Goal: Transaction & Acquisition: Purchase product/service

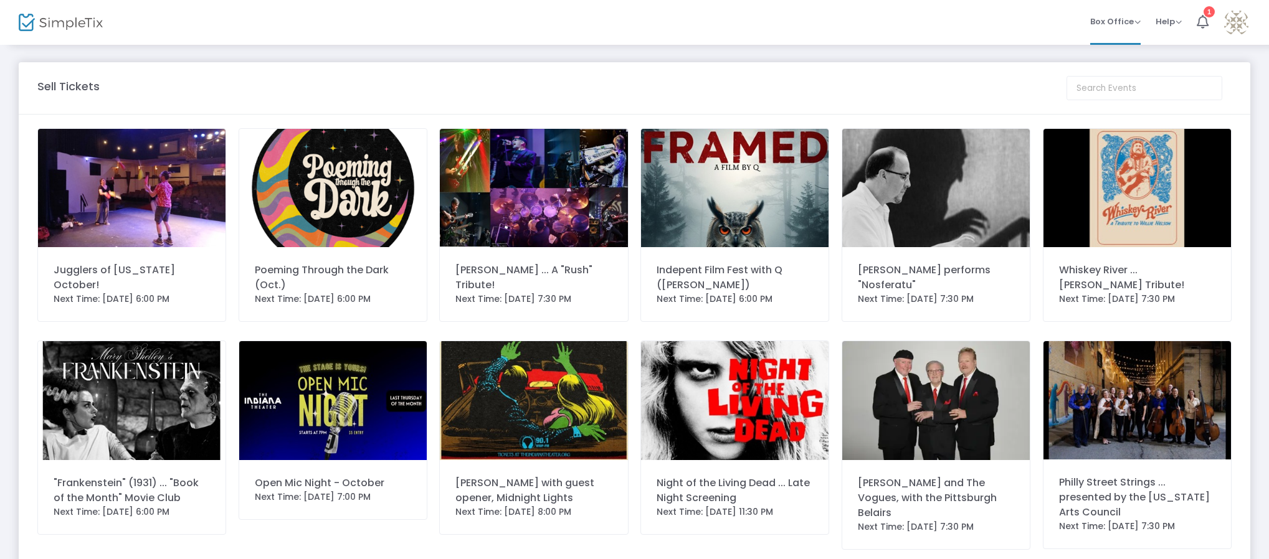
click at [565, 174] on img at bounding box center [533, 188] width 187 height 118
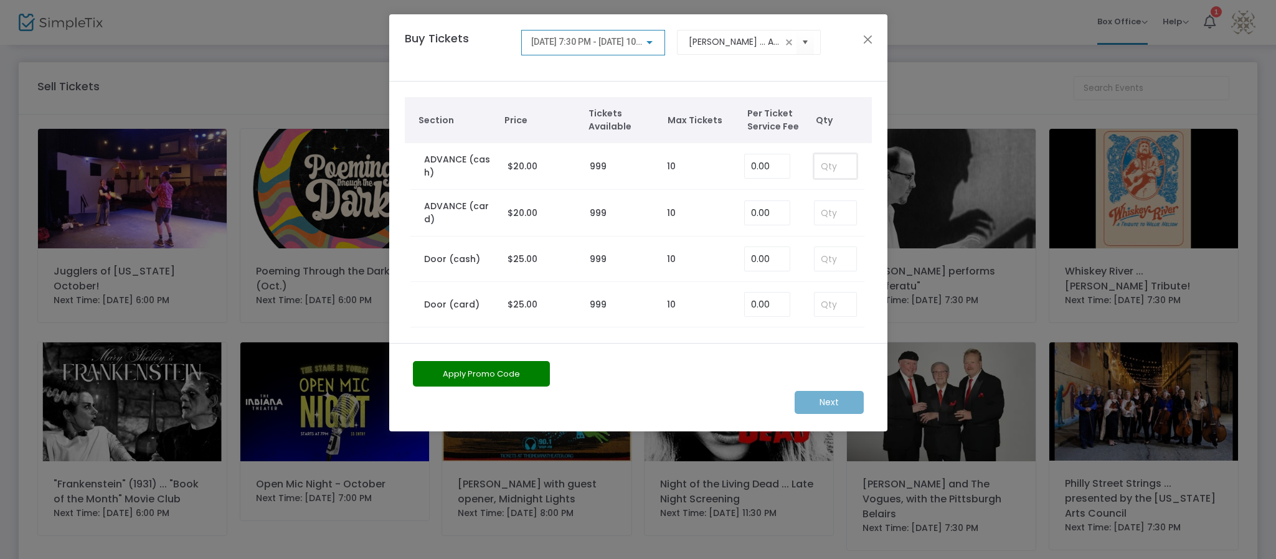
click at [836, 171] on input at bounding box center [835, 166] width 41 height 24
type input "2"
click at [844, 404] on m-button "Next" at bounding box center [829, 402] width 69 height 23
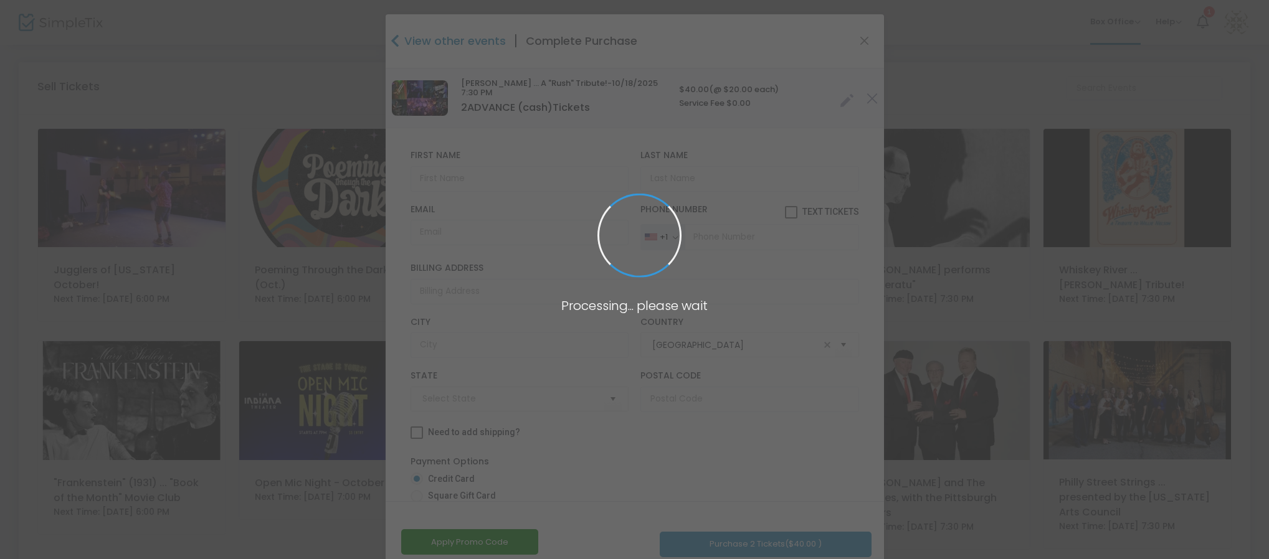
type input "[US_STATE]"
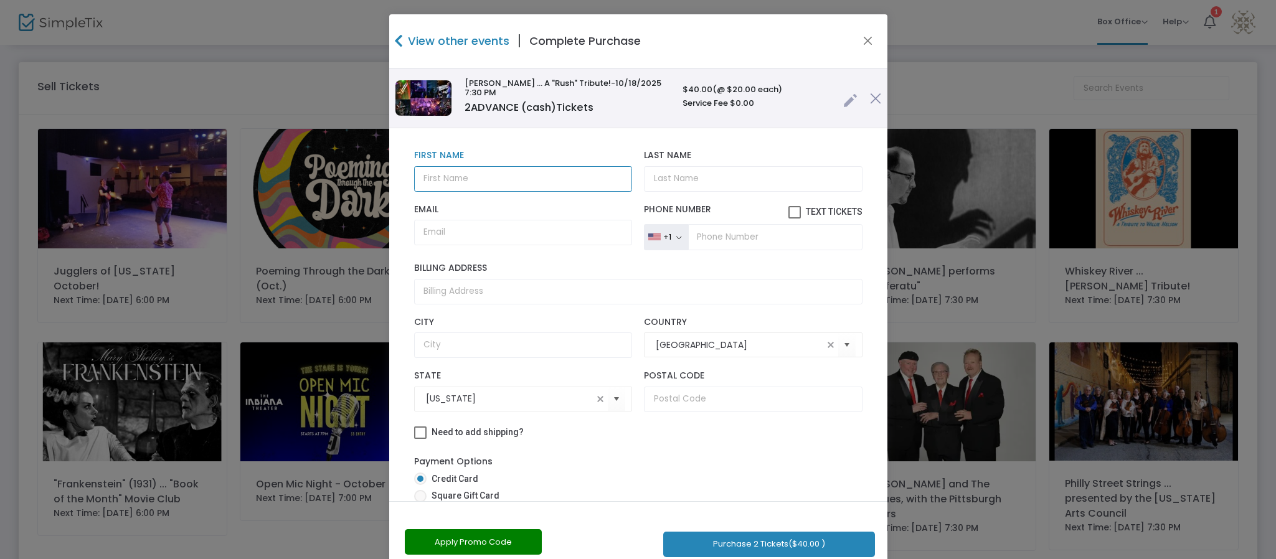
drag, startPoint x: 536, startPoint y: 173, endPoint x: 544, endPoint y: 176, distance: 8.4
click at [536, 173] on input "text" at bounding box center [523, 179] width 218 height 26
type input "[PERSON_NAME]"
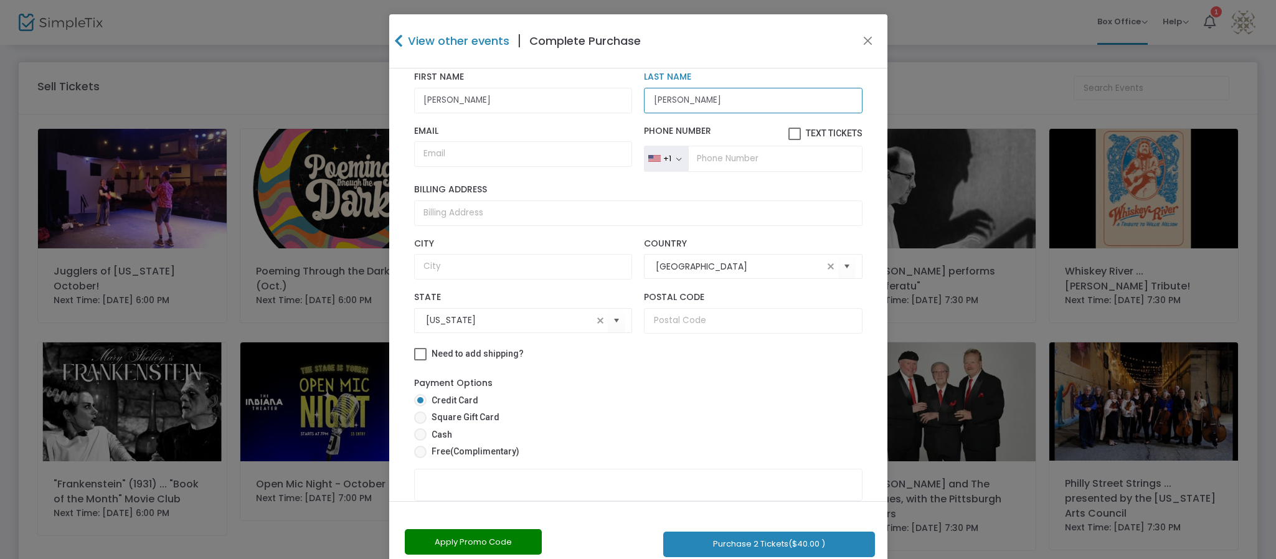
scroll to position [120, 0]
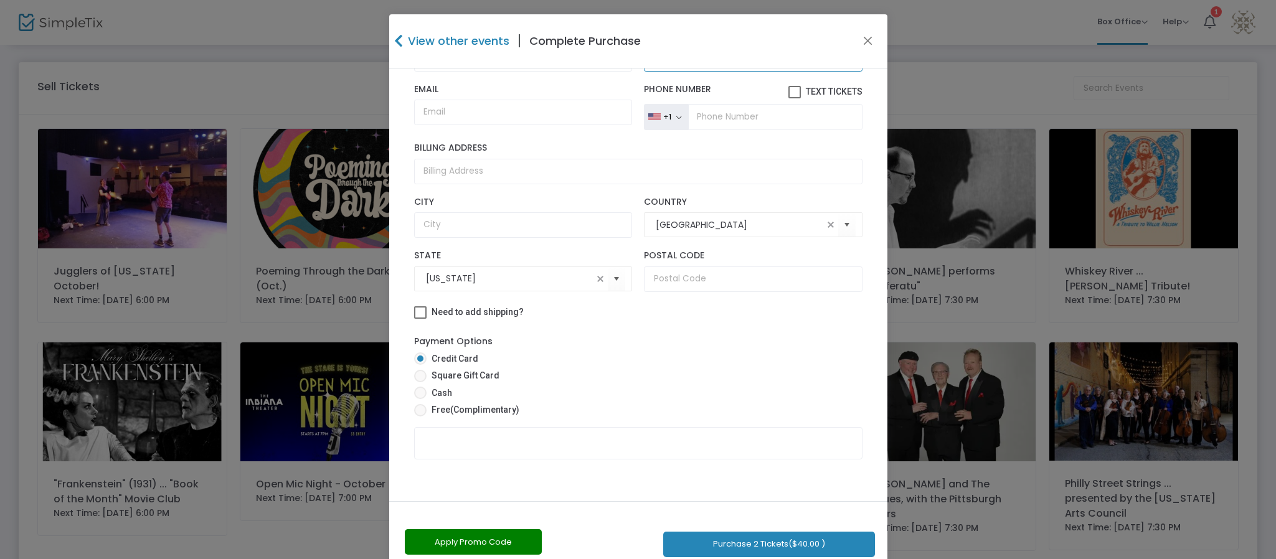
type input "[PERSON_NAME]"
click at [417, 389] on span at bounding box center [420, 393] width 12 height 12
click at [420, 399] on input "Cash" at bounding box center [420, 399] width 1 height 1
radio input "true"
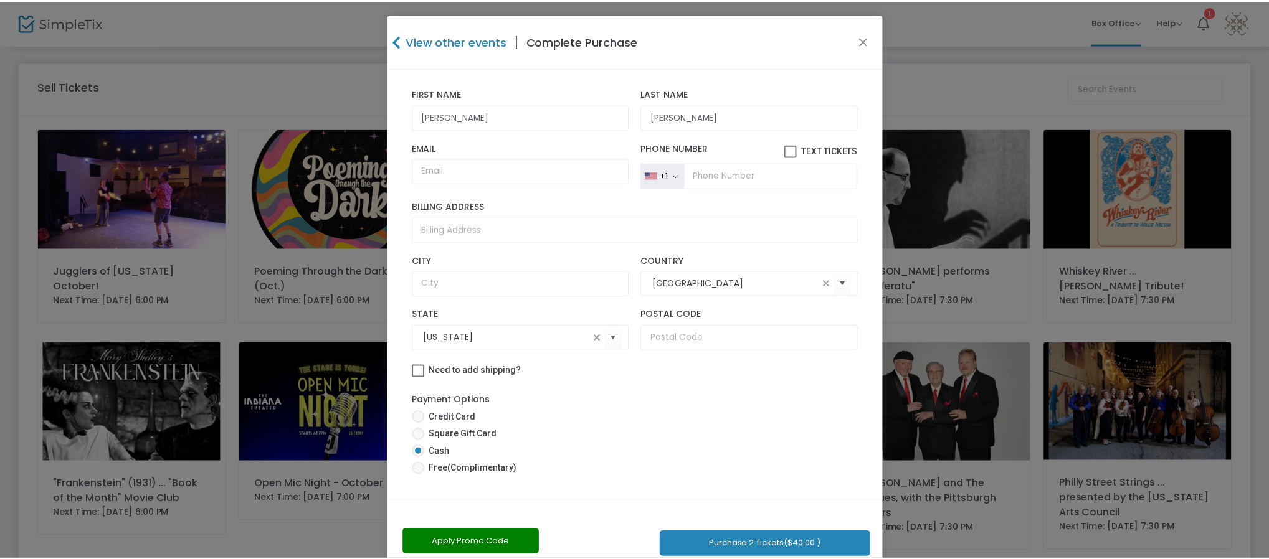
scroll to position [60, 0]
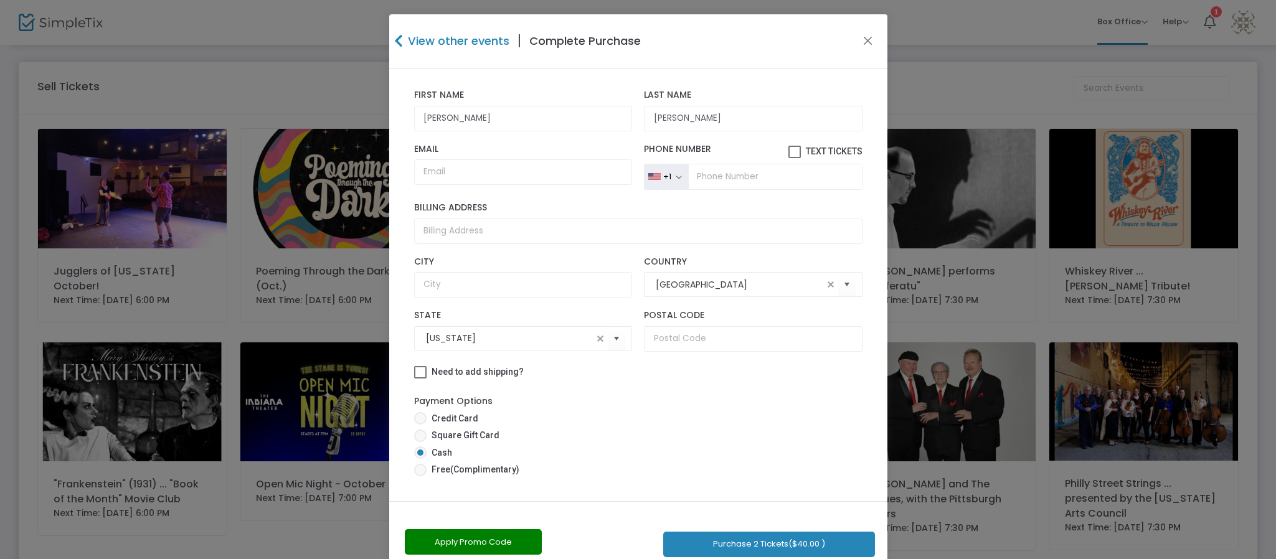
click at [811, 540] on button "Purchase 2 Tickets ($40.00 )" at bounding box center [769, 545] width 212 height 26
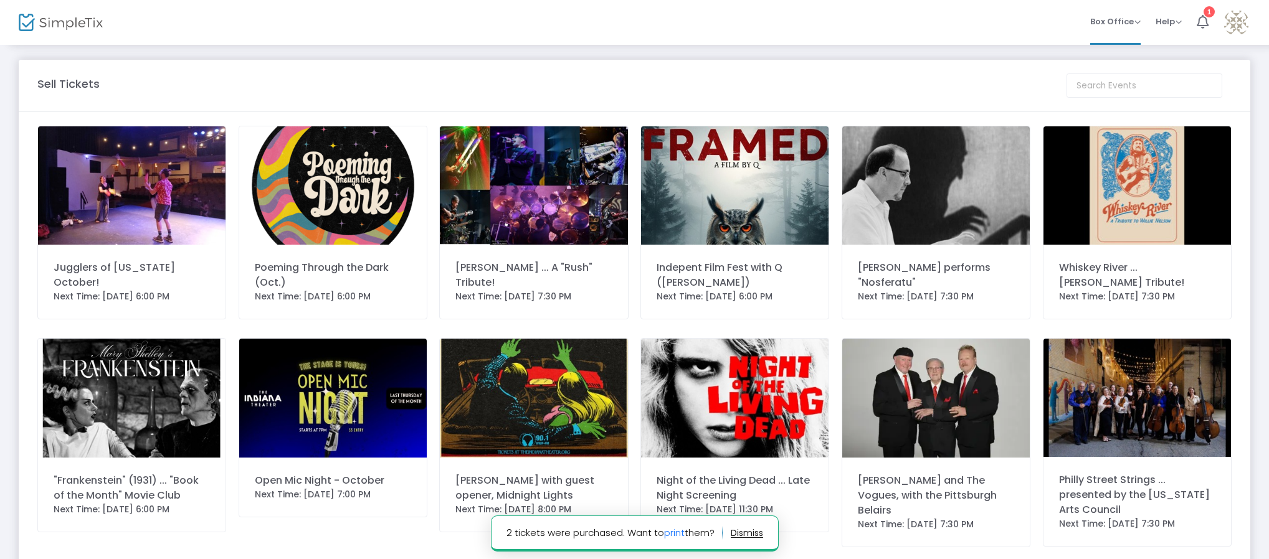
scroll to position [0, 0]
